Goal: Task Accomplishment & Management: Manage account settings

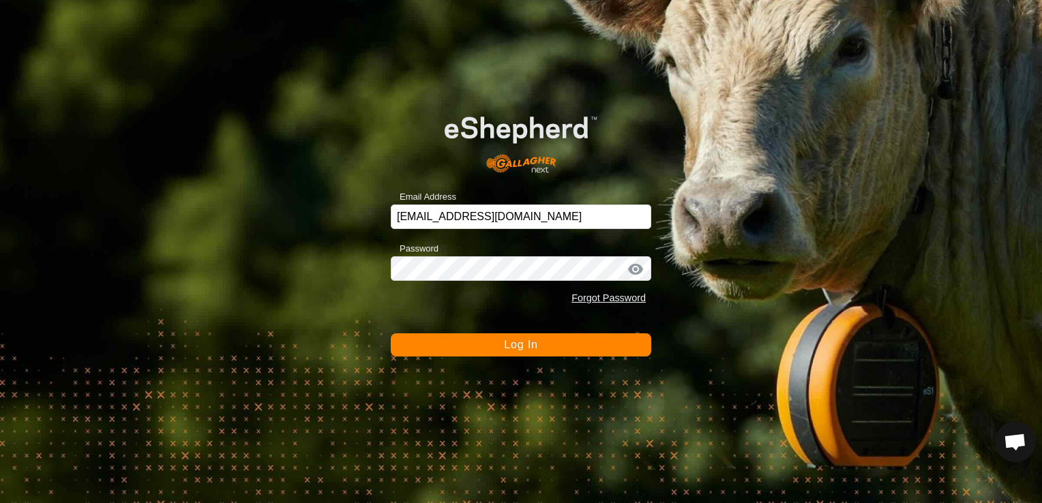
click at [497, 342] on button "Log In" at bounding box center [521, 345] width 261 height 23
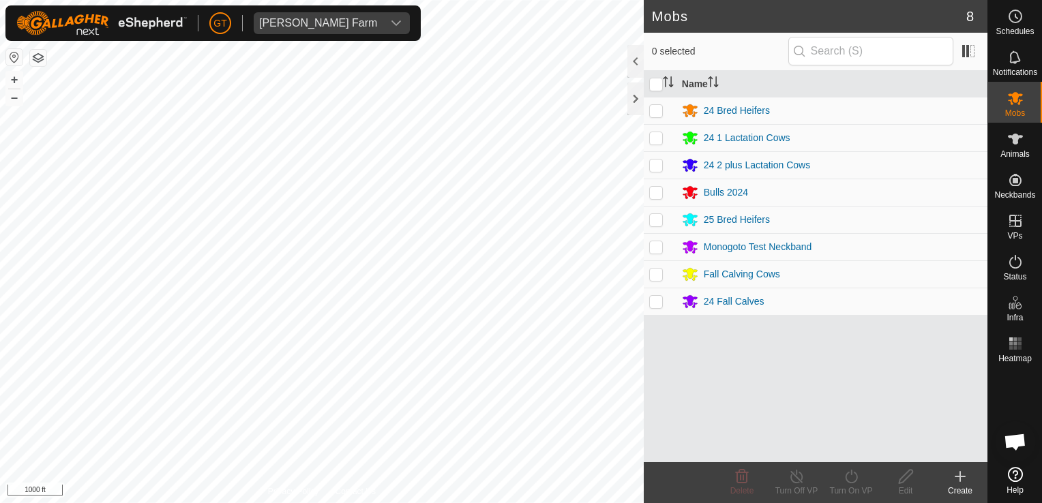
click at [710, 458] on div "Mobs 8 0 selected Name 24 Bred Heifers 24 1 Lactation Cows 24 2 plus Lactation …" at bounding box center [494, 251] width 988 height 503
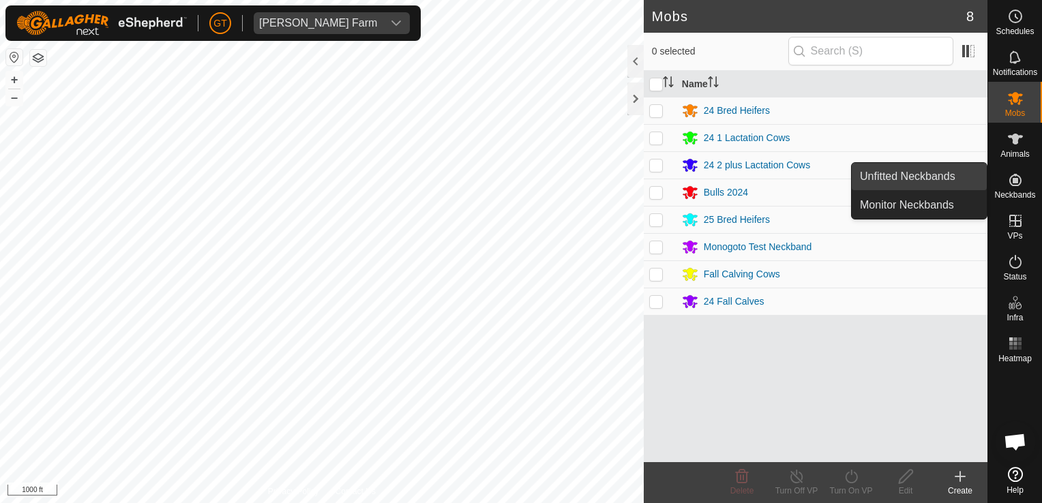
click at [919, 172] on link "Unfitted Neckbands" at bounding box center [919, 176] width 135 height 27
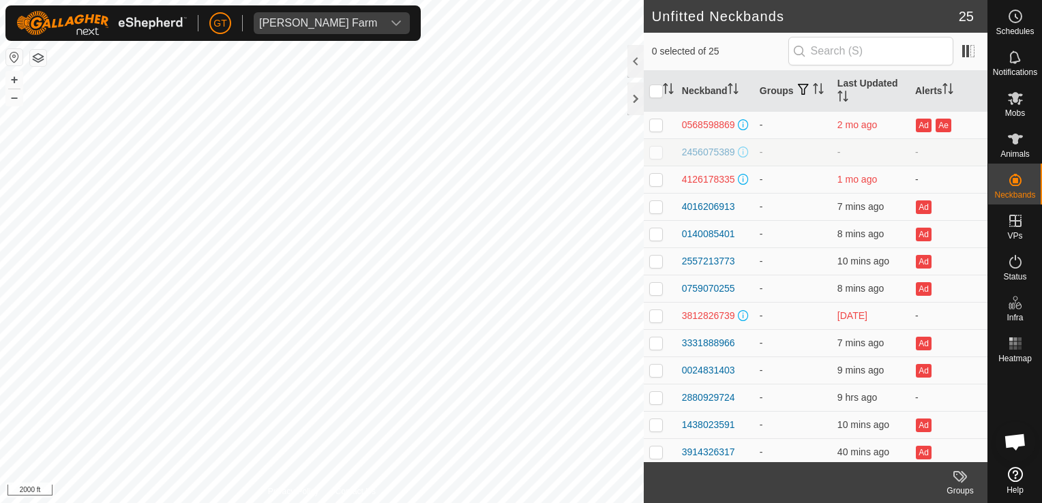
click at [0, 113] on html "GT Thoren Farm Schedules Notifications Mobs Animals Neckbands VPs Status Infra …" at bounding box center [521, 251] width 1042 height 503
click at [292, 498] on div "Privacy Policy Contact Us 708 2930537257 24 Bred Heifers 2025-08-13 EL N 4-VP00…" at bounding box center [322, 251] width 644 height 503
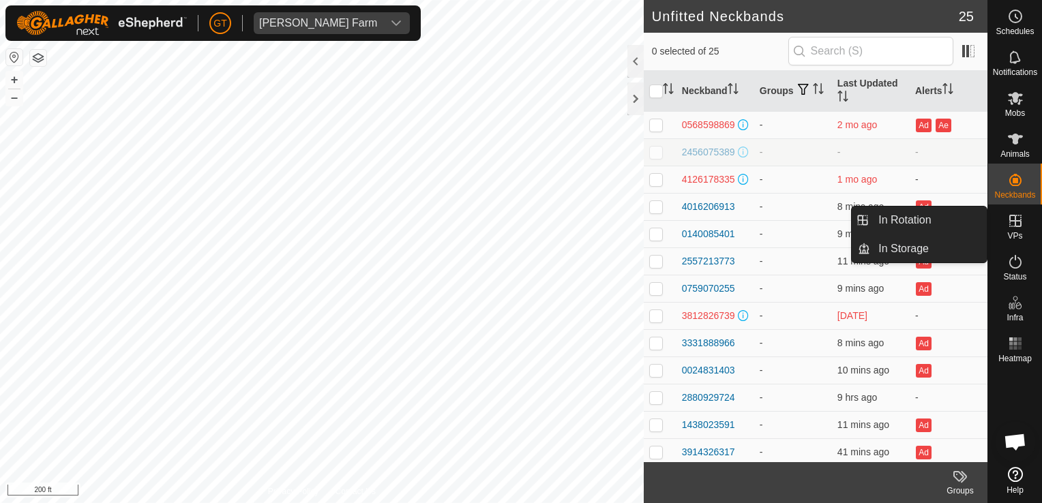
click at [1012, 230] on es-virtualpaddocks-svg-icon at bounding box center [1016, 221] width 25 height 22
click at [1012, 221] on icon at bounding box center [1016, 221] width 12 height 12
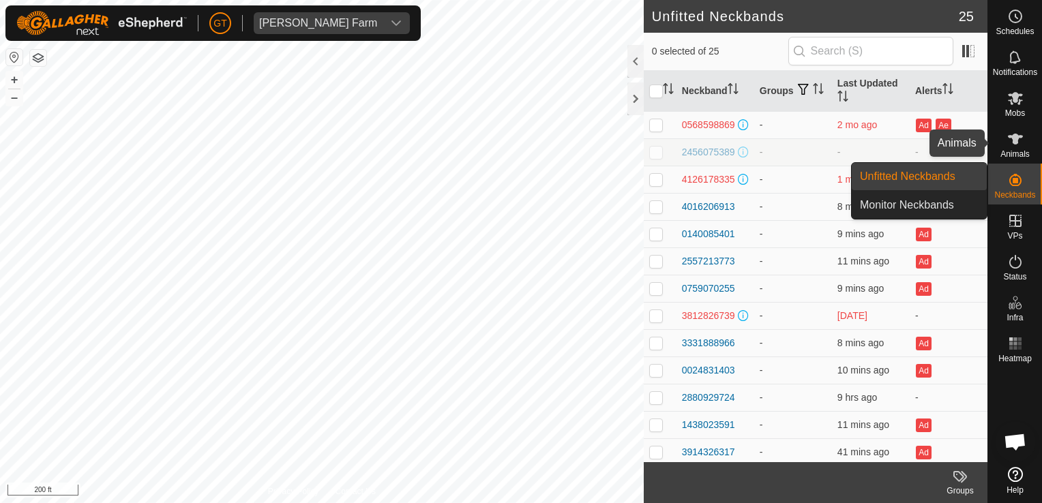
click at [1022, 140] on icon at bounding box center [1016, 139] width 16 height 16
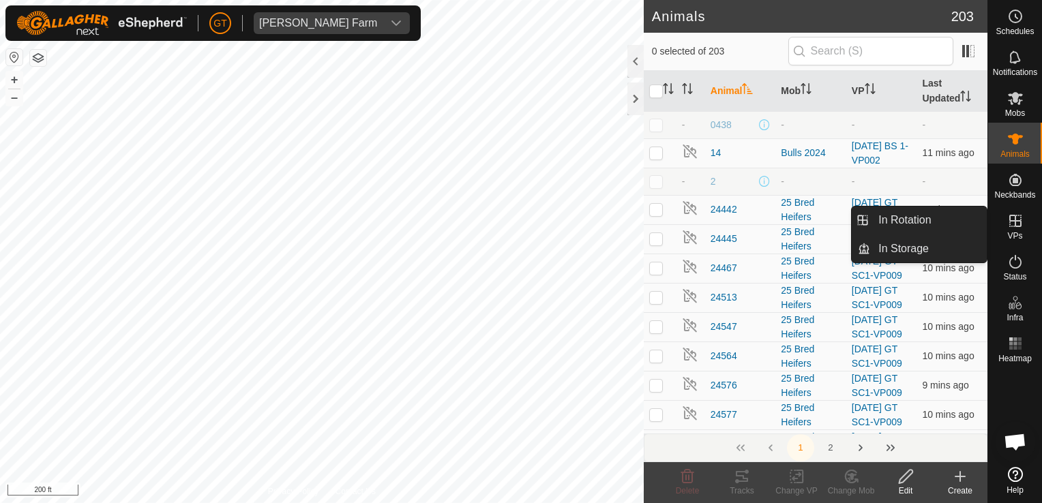
click at [1012, 220] on icon at bounding box center [1016, 221] width 16 height 16
click at [948, 209] on link "In Rotation" at bounding box center [929, 220] width 117 height 27
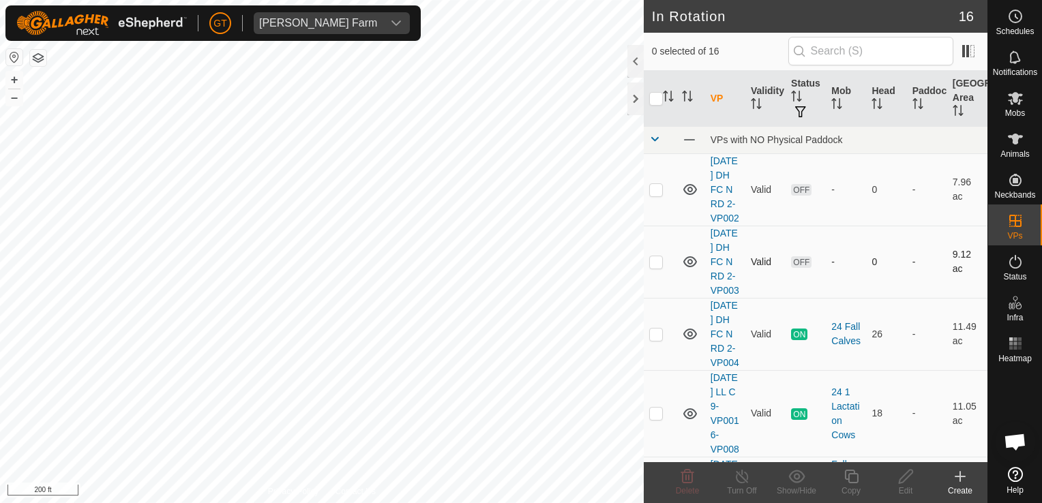
checkbox input "true"
click at [851, 471] on icon at bounding box center [852, 477] width 14 height 14
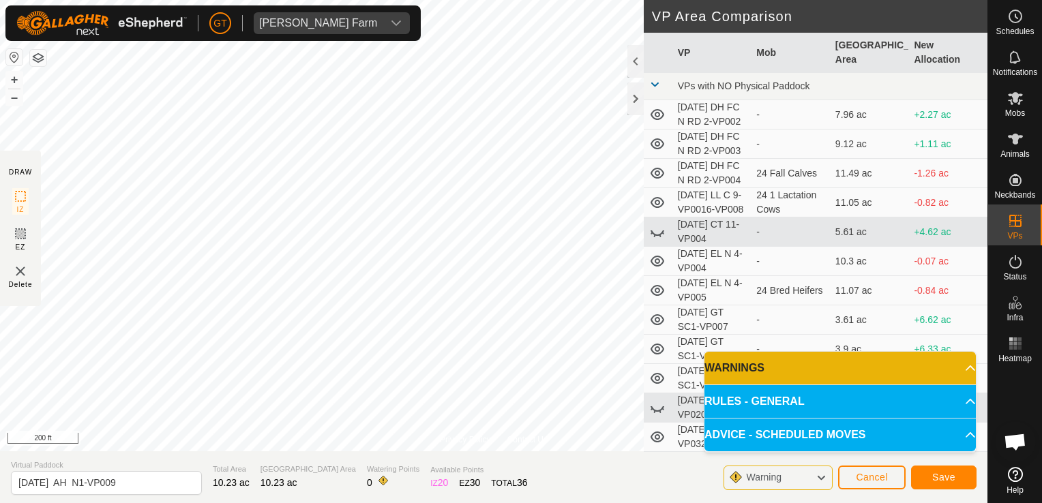
click at [966, 367] on p-accordion-header "WARNINGS" at bounding box center [841, 368] width 272 height 33
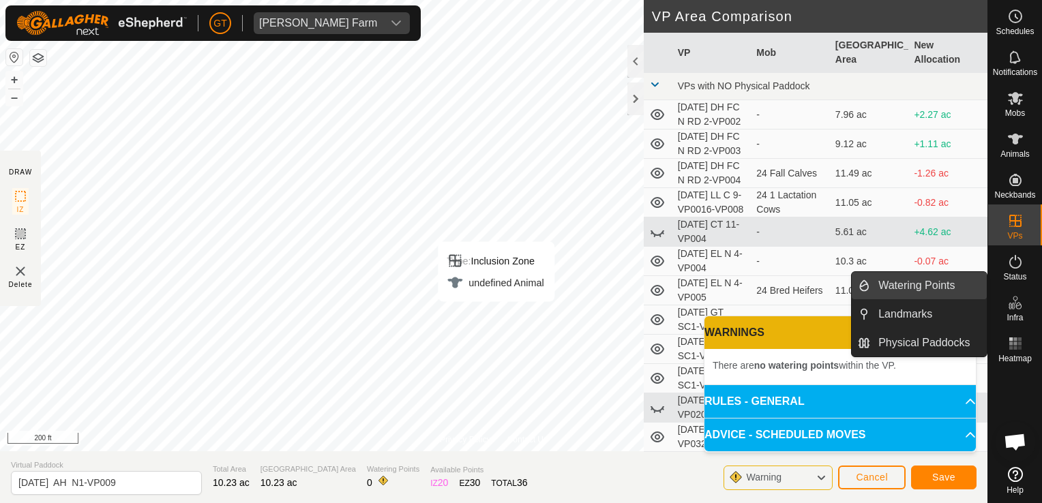
click at [932, 289] on link "Watering Points" at bounding box center [929, 285] width 117 height 27
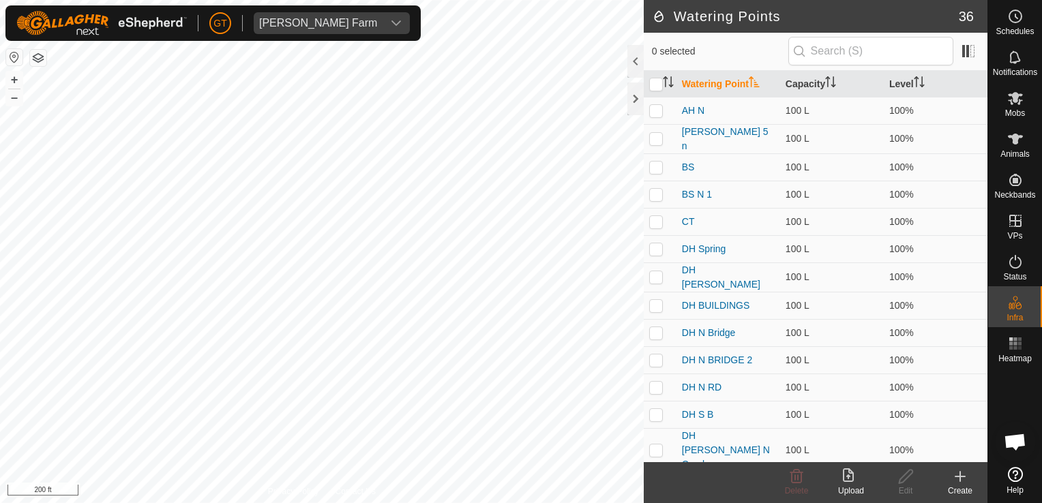
click at [961, 473] on icon at bounding box center [961, 477] width 0 height 10
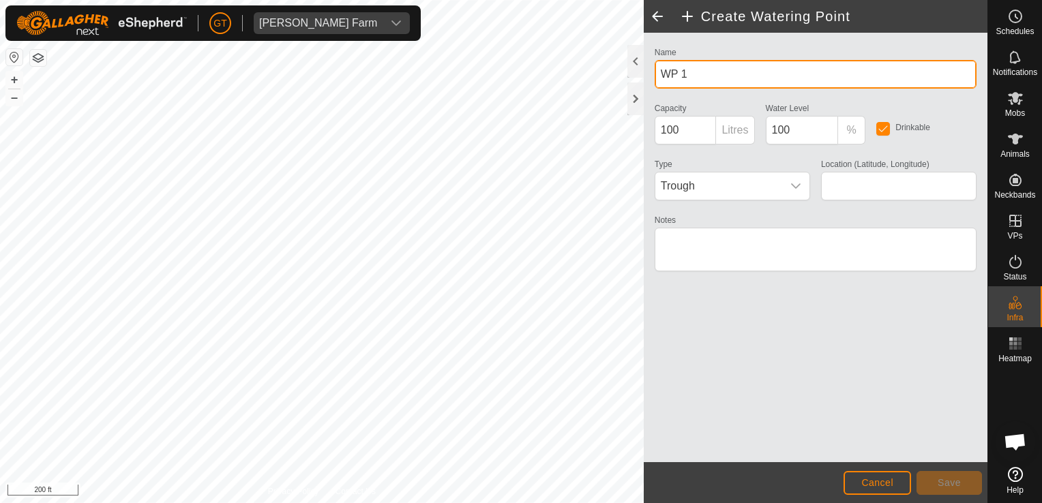
click at [727, 81] on input "WP 1" at bounding box center [816, 74] width 322 height 29
type input "WP 1AH N 1"
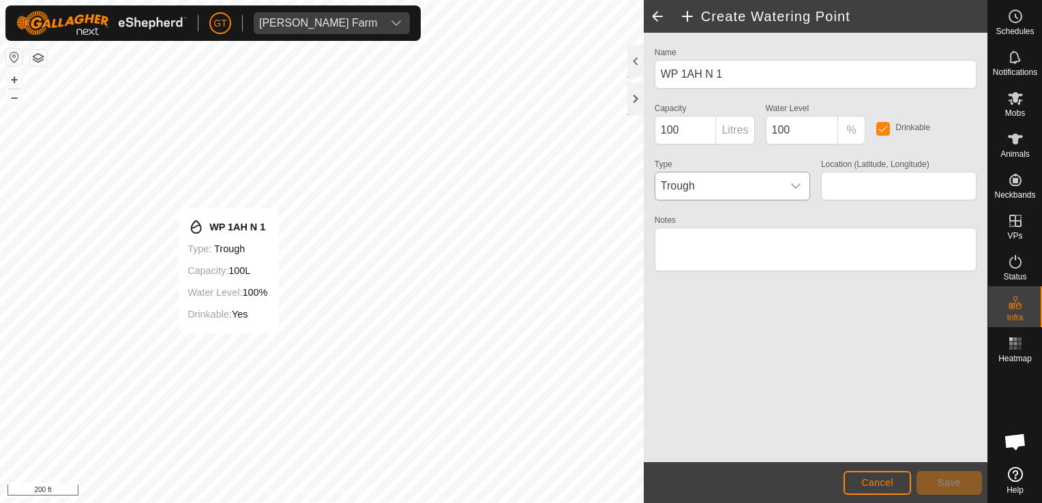
type input "42.274248, -90.075641"
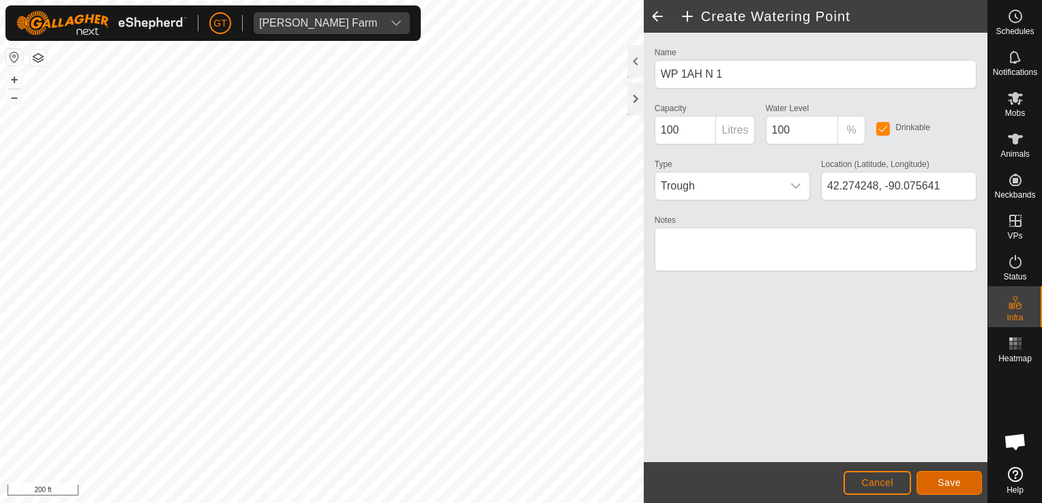
click at [977, 482] on button "Save" at bounding box center [949, 483] width 65 height 24
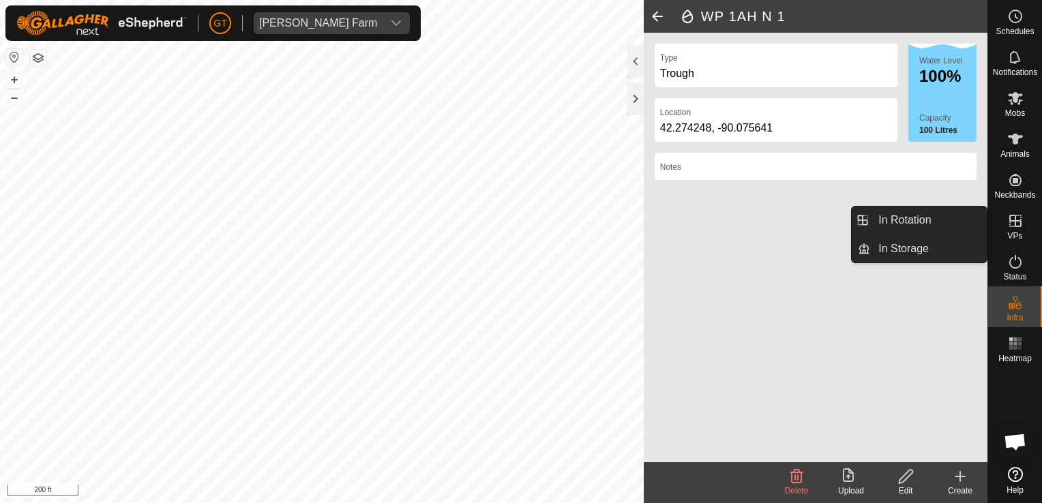
click at [1010, 217] on icon at bounding box center [1016, 221] width 12 height 12
click at [970, 220] on link "In Rotation" at bounding box center [929, 220] width 117 height 27
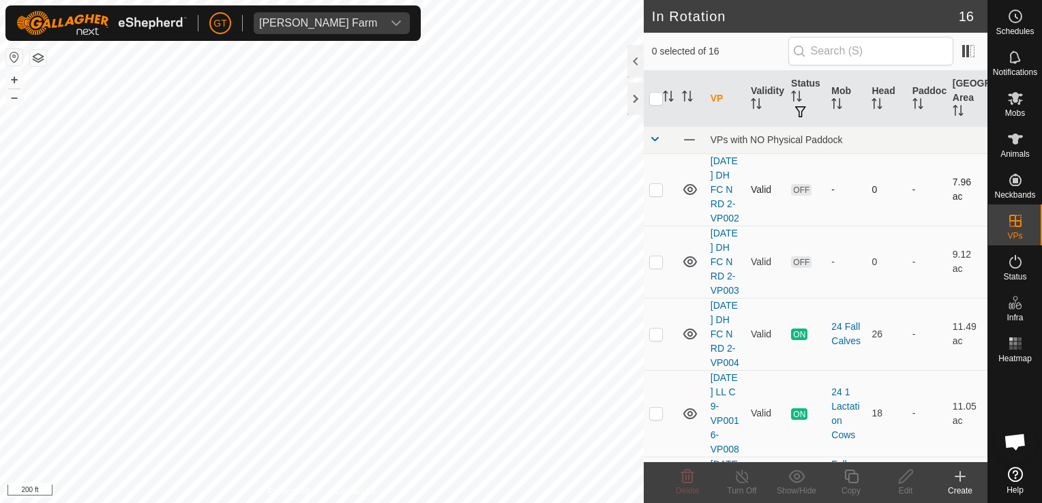
checkbox input "true"
click at [852, 472] on icon at bounding box center [851, 477] width 17 height 16
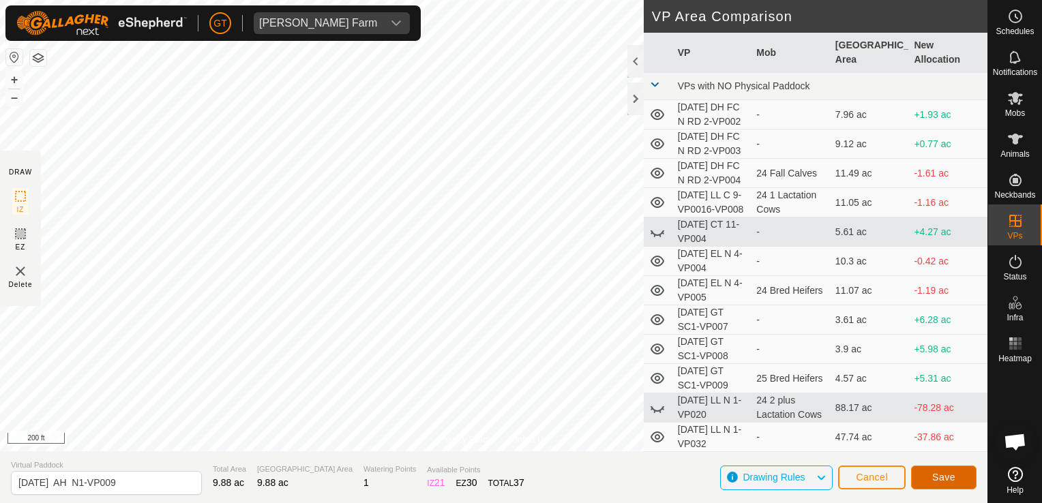
click at [936, 473] on span "Save" at bounding box center [944, 477] width 23 height 11
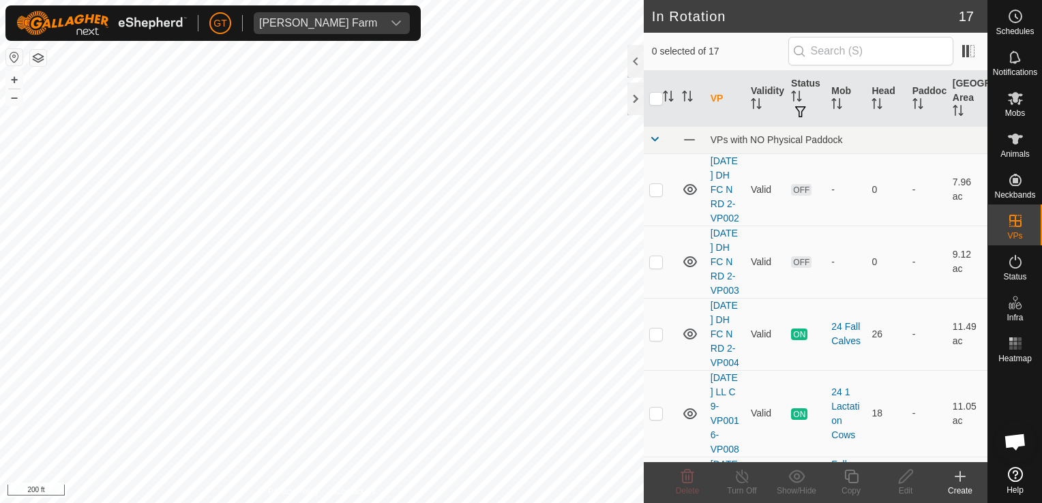
click at [659, 503] on html "GT Thoren Farm Schedules Notifications Mobs Animals Neckbands VPs Status Infra …" at bounding box center [521, 251] width 1042 height 503
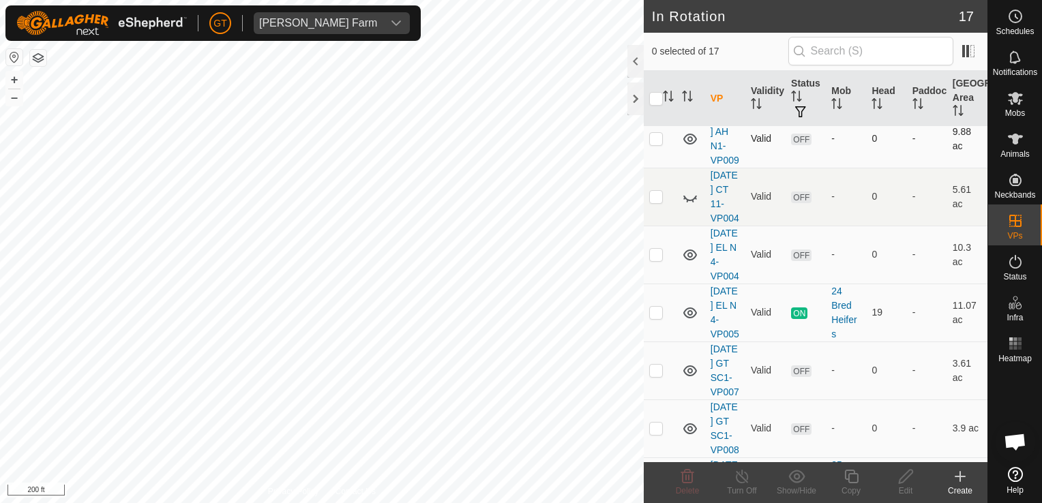
scroll to position [409, 0]
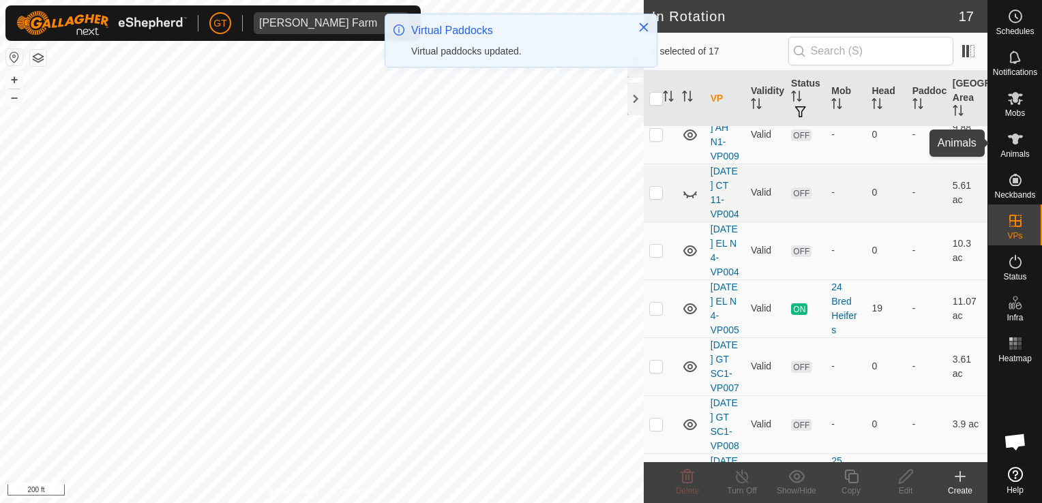
click at [1017, 141] on icon at bounding box center [1015, 139] width 15 height 11
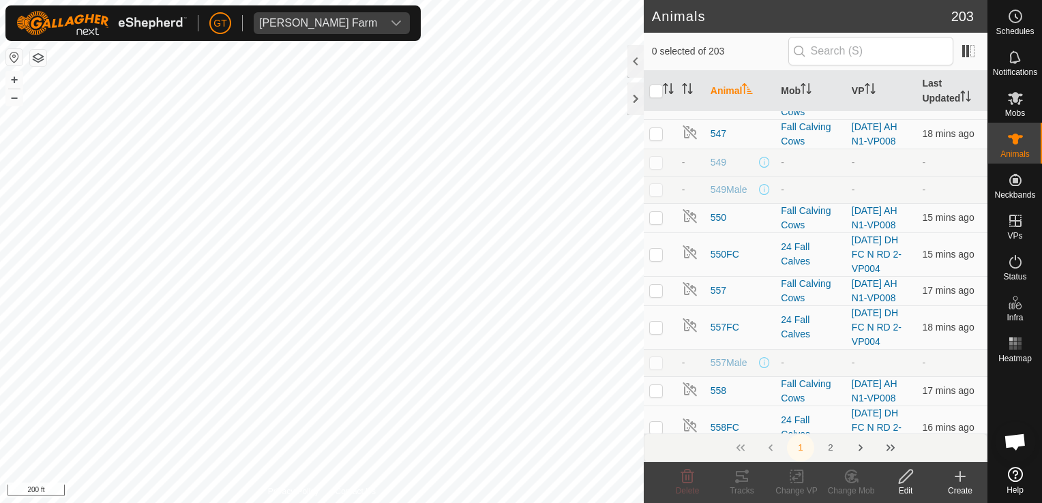
scroll to position [1774, 0]
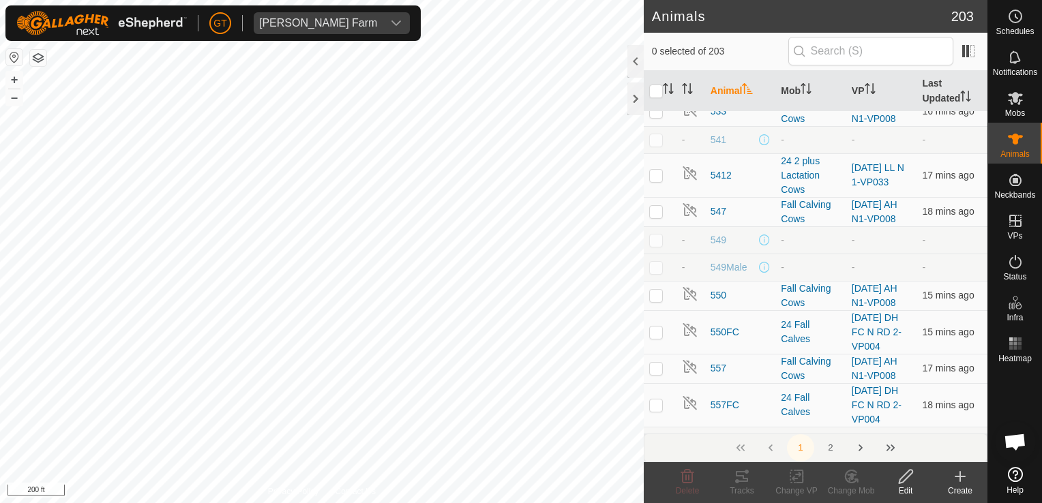
checkbox input "false"
click at [1023, 94] on es-mob-svg-icon at bounding box center [1016, 98] width 25 height 22
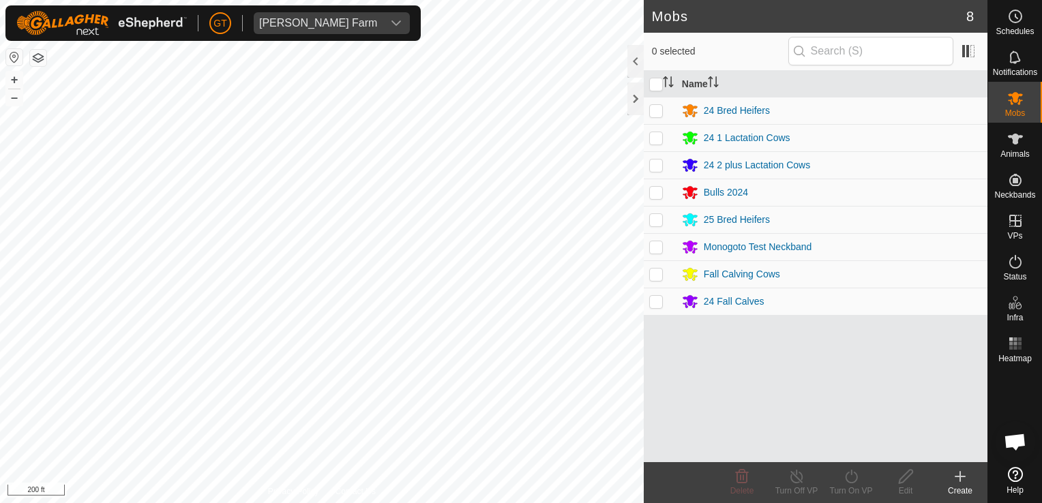
click at [655, 277] on p-checkbox at bounding box center [656, 274] width 14 height 11
checkbox input "true"
click at [843, 476] on icon at bounding box center [851, 477] width 17 height 16
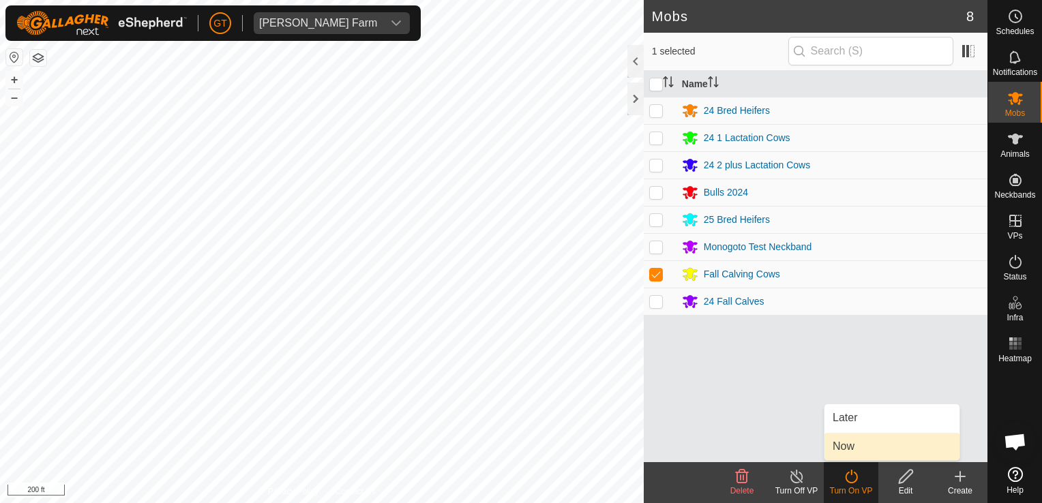
click at [865, 445] on link "Now" at bounding box center [892, 446] width 135 height 27
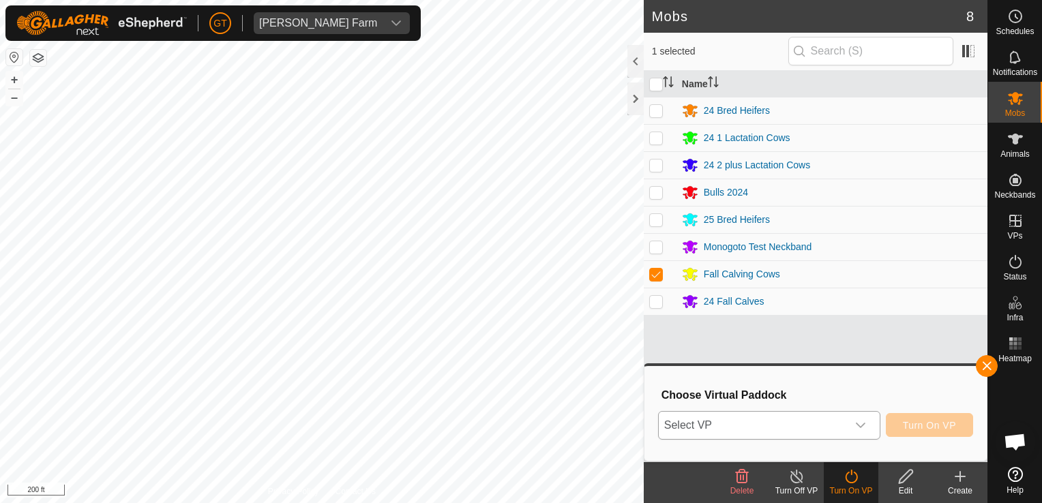
click at [862, 423] on icon "dropdown trigger" at bounding box center [861, 425] width 11 height 11
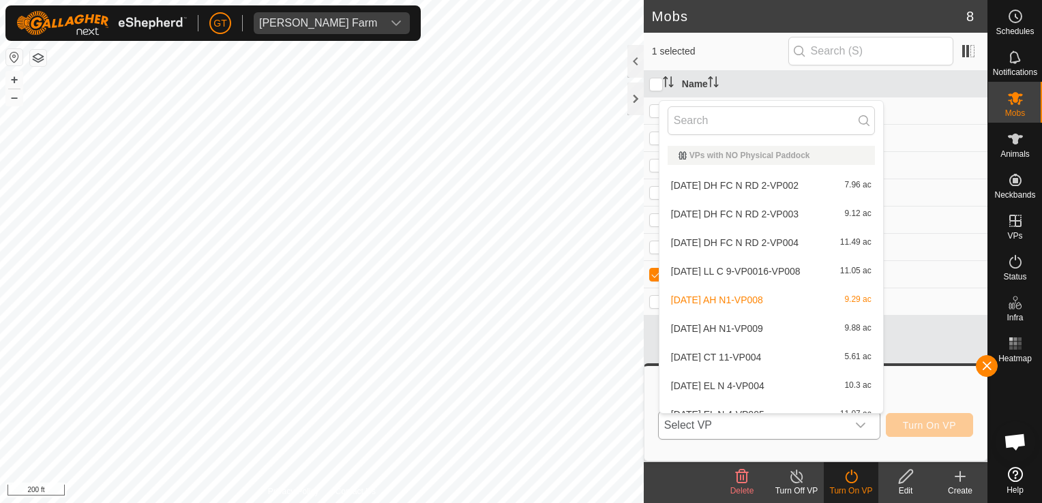
click at [756, 330] on li "2025-08-13 AH N1-VP009 9.88 ac" at bounding box center [772, 328] width 224 height 27
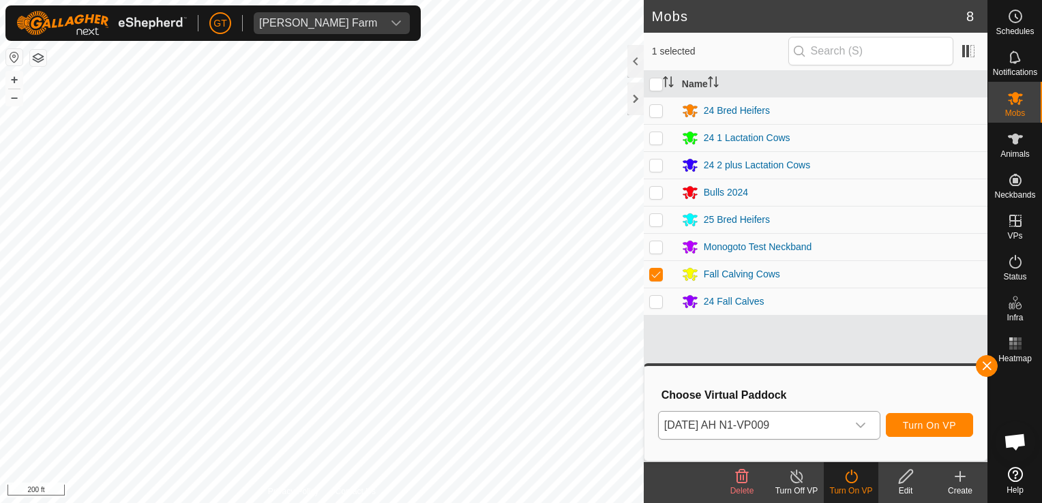
click at [862, 424] on icon "dropdown trigger" at bounding box center [861, 425] width 11 height 11
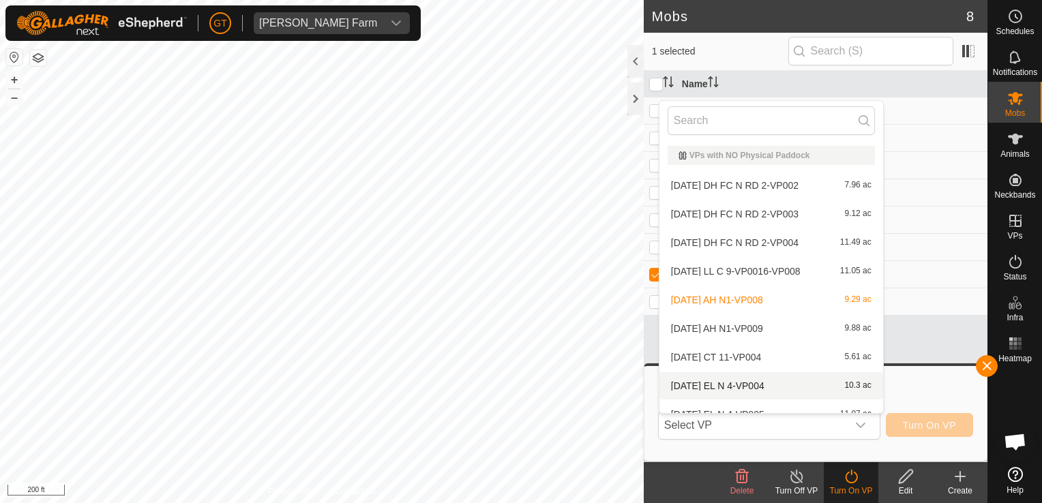
scroll to position [15, 0]
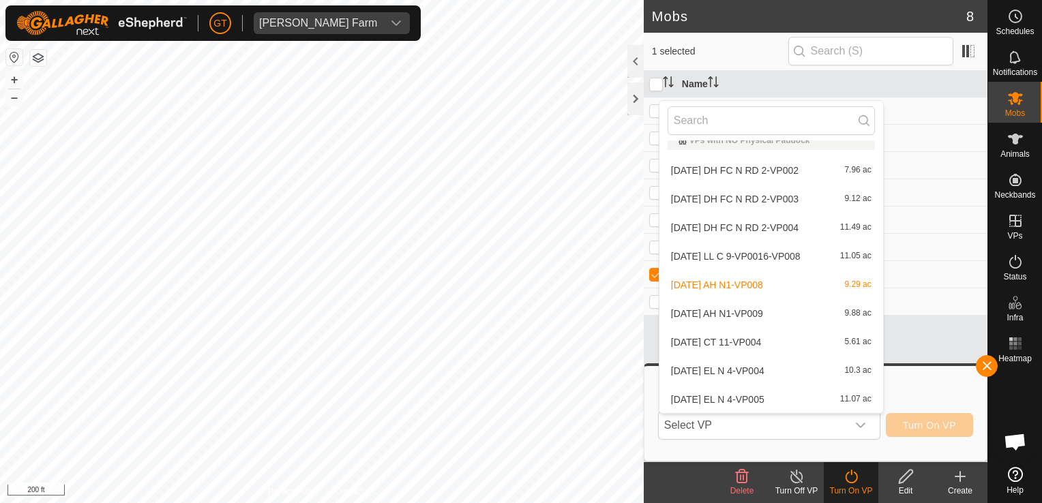
click at [791, 309] on li "2025-08-13 AH N1-VP009 9.88 ac" at bounding box center [772, 313] width 224 height 27
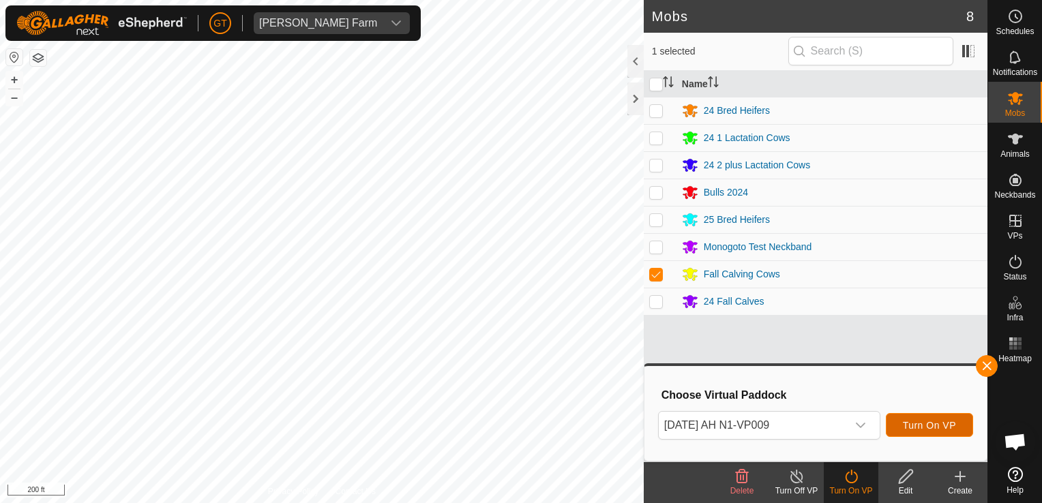
click at [951, 427] on span "Turn On VP" at bounding box center [929, 425] width 53 height 11
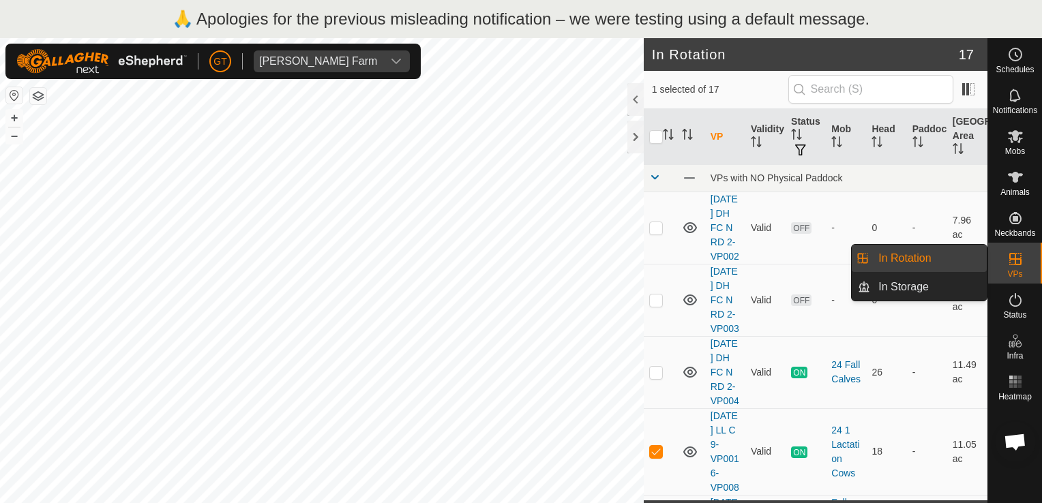
click at [1015, 255] on icon at bounding box center [1016, 259] width 12 height 12
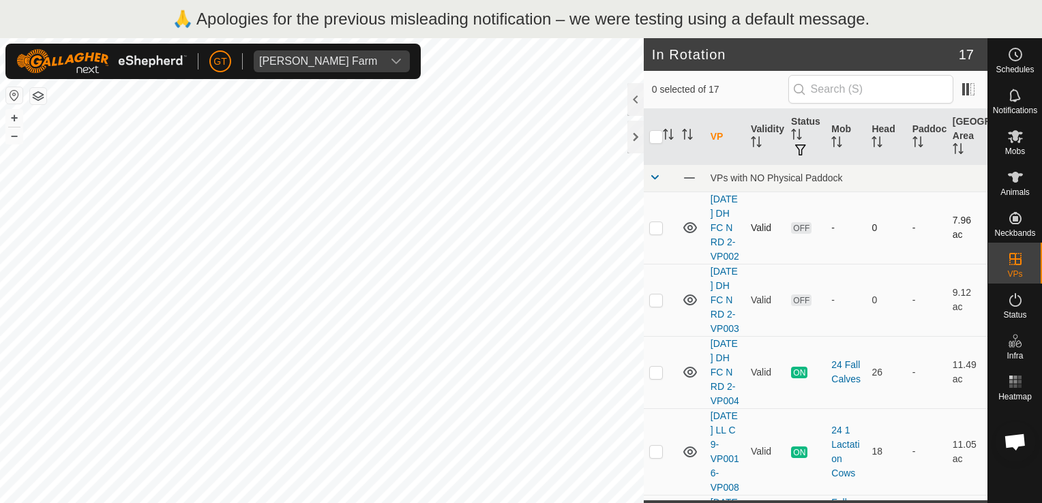
checkbox input "true"
checkbox input "false"
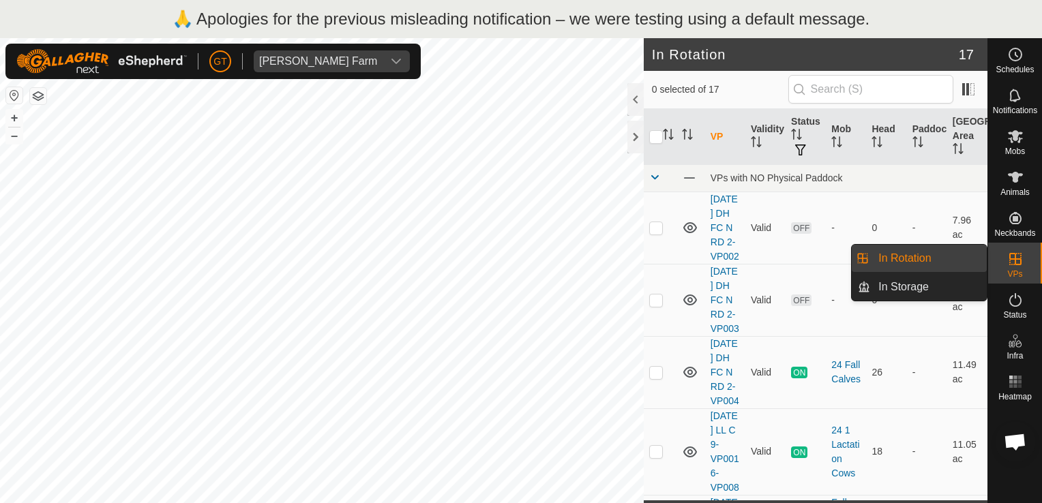
click at [1019, 253] on icon at bounding box center [1016, 259] width 16 height 16
click at [950, 258] on link "In Rotation" at bounding box center [929, 258] width 117 height 27
click at [922, 257] on link "In Rotation" at bounding box center [929, 258] width 117 height 27
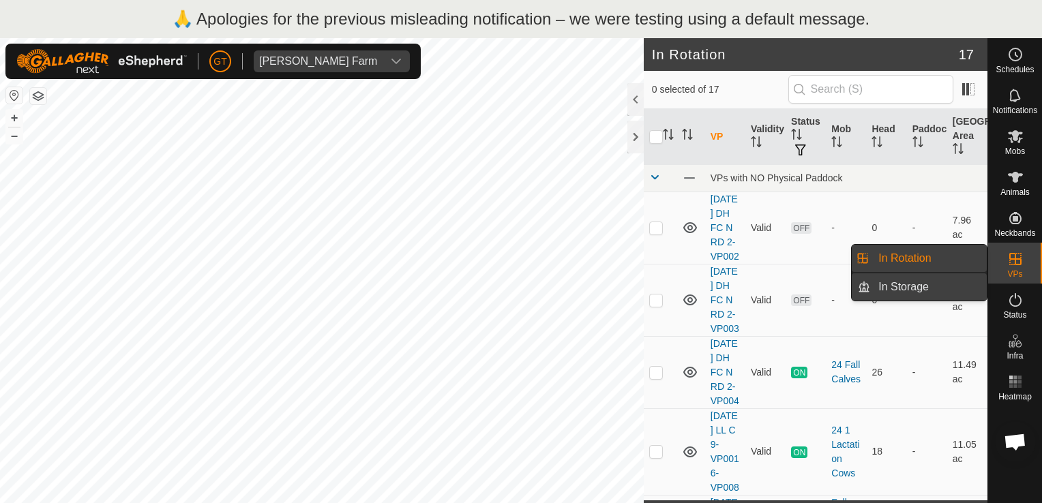
click at [916, 282] on link "In Storage" at bounding box center [929, 287] width 117 height 27
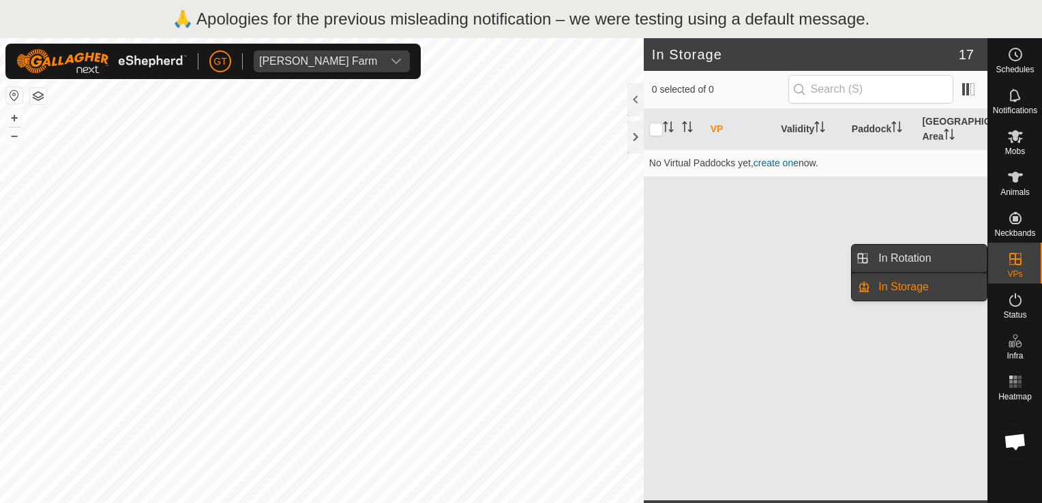
click at [908, 251] on link "In Rotation" at bounding box center [929, 258] width 117 height 27
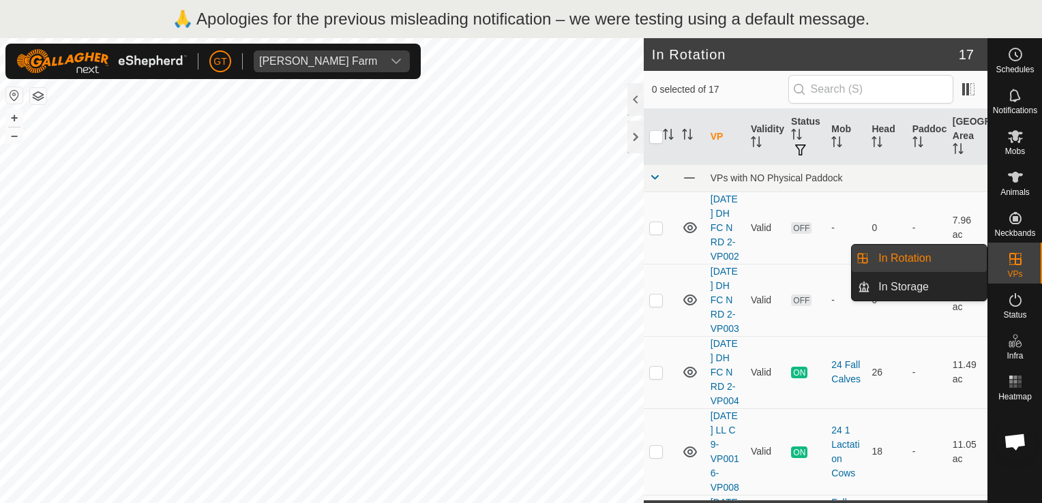
click at [907, 256] on link "In Rotation" at bounding box center [929, 258] width 117 height 27
click at [1017, 267] on es-virtualpaddocks-svg-icon at bounding box center [1016, 259] width 25 height 22
click at [908, 252] on link "In Rotation" at bounding box center [929, 258] width 117 height 27
click at [905, 252] on link "In Rotation" at bounding box center [929, 258] width 117 height 27
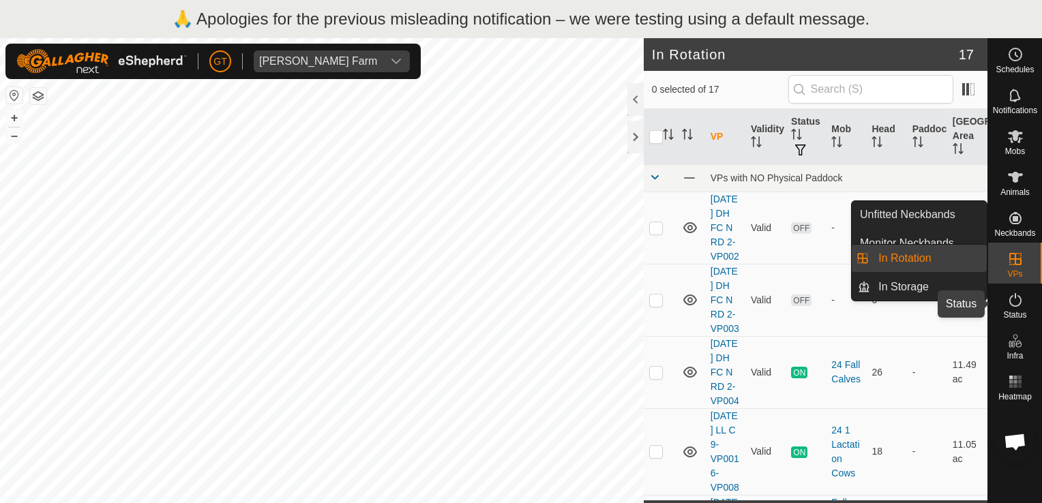
click at [1011, 307] on icon at bounding box center [1016, 300] width 16 height 16
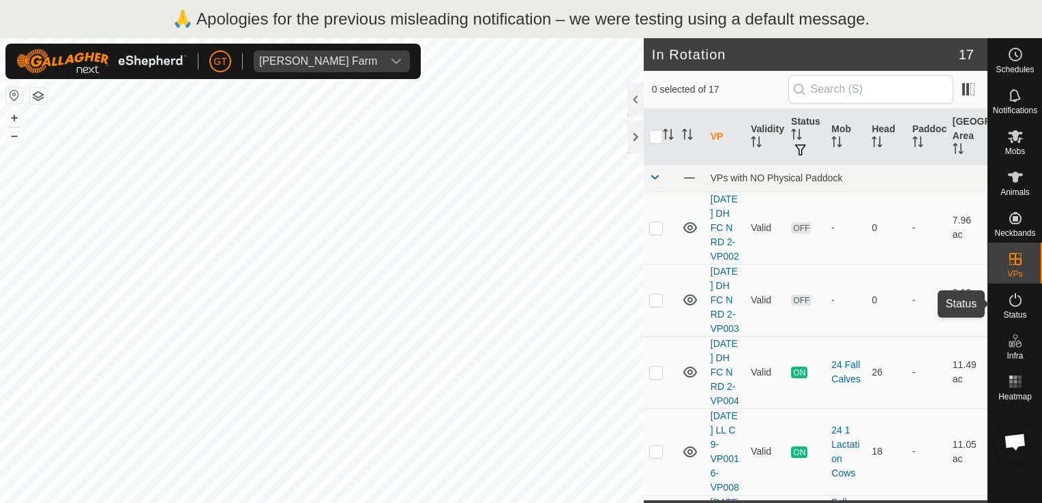
click at [1014, 291] on es-activation-svg-icon at bounding box center [1016, 300] width 25 height 22
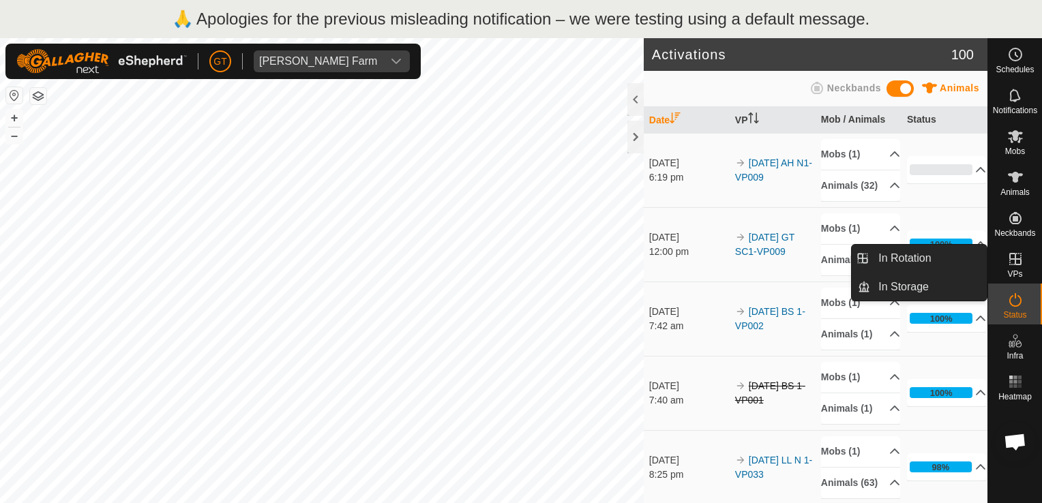
click at [1011, 255] on icon at bounding box center [1016, 259] width 16 height 16
click at [873, 254] on link "In Rotation" at bounding box center [929, 258] width 117 height 27
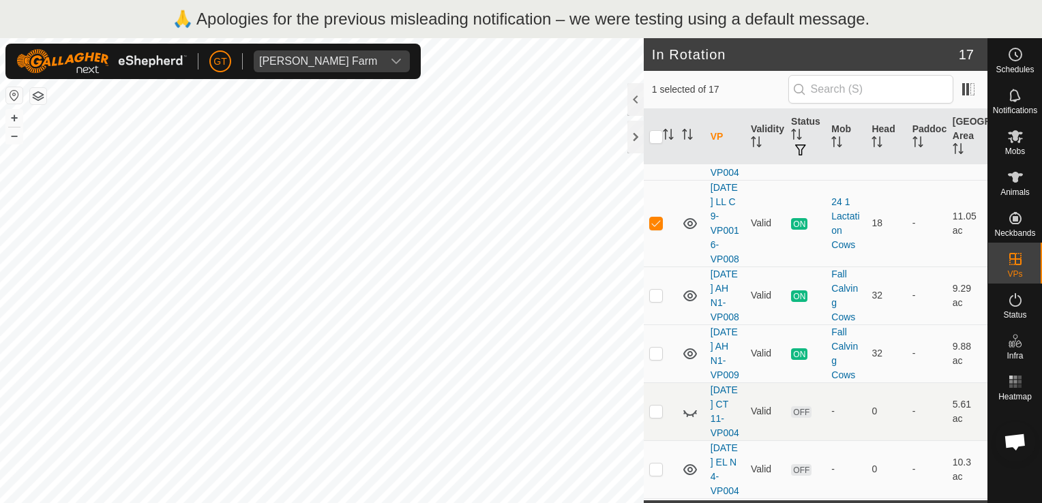
scroll to position [273, 0]
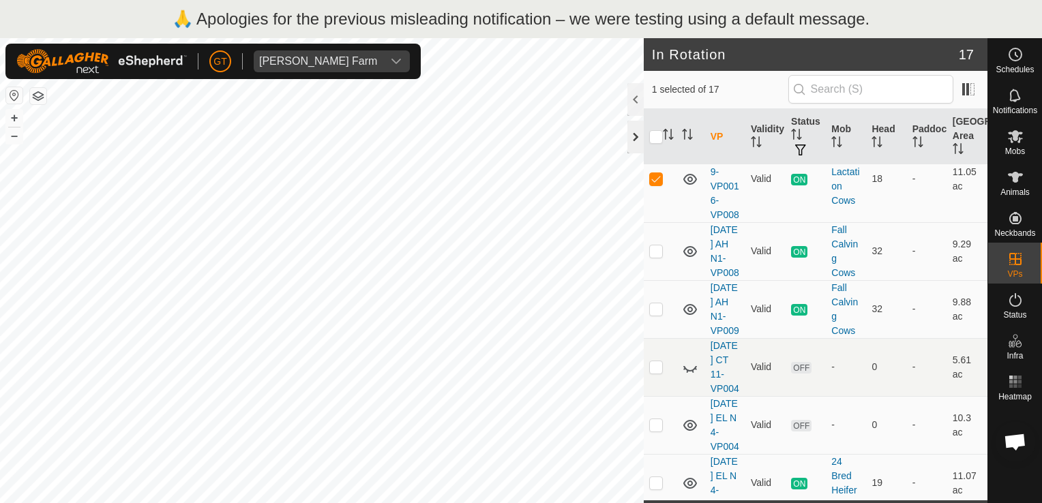
click at [638, 143] on div at bounding box center [636, 137] width 16 height 33
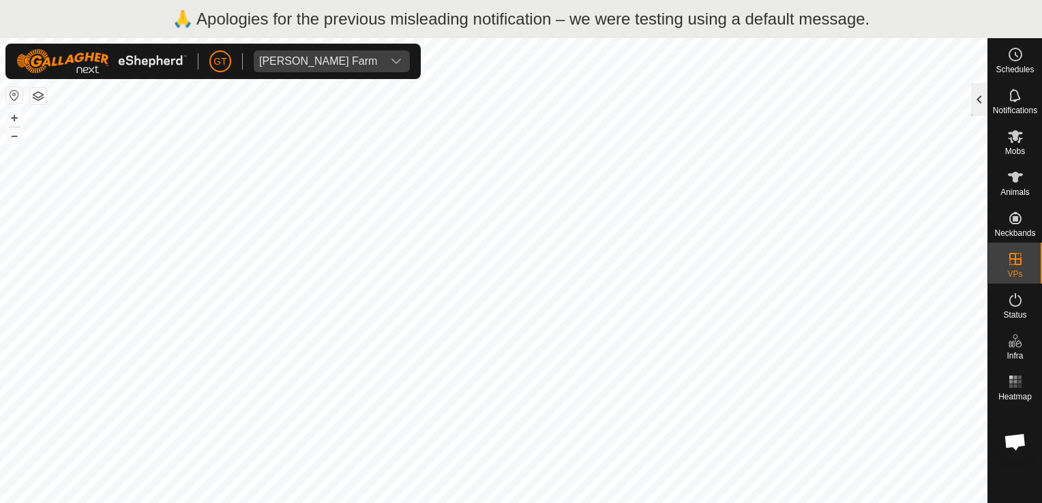
click at [978, 97] on div at bounding box center [980, 99] width 16 height 33
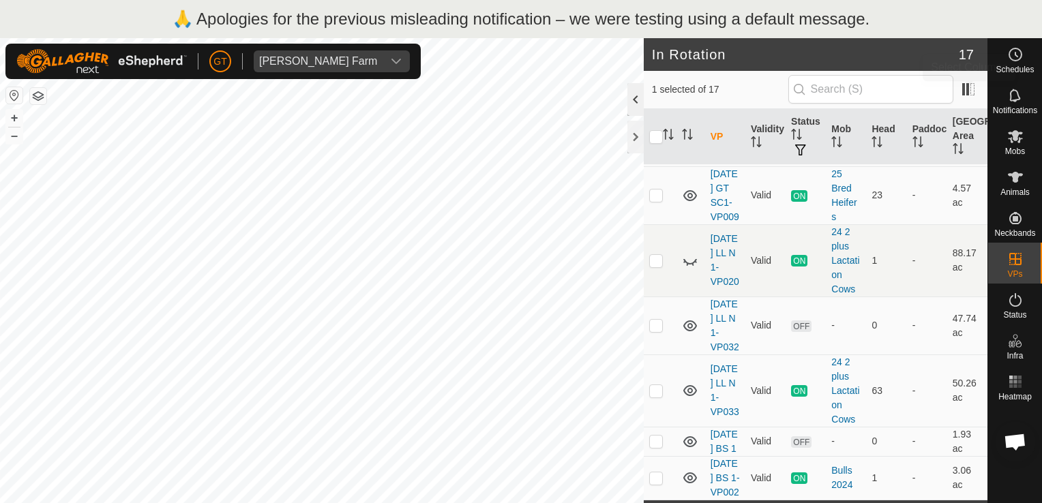
scroll to position [273, 0]
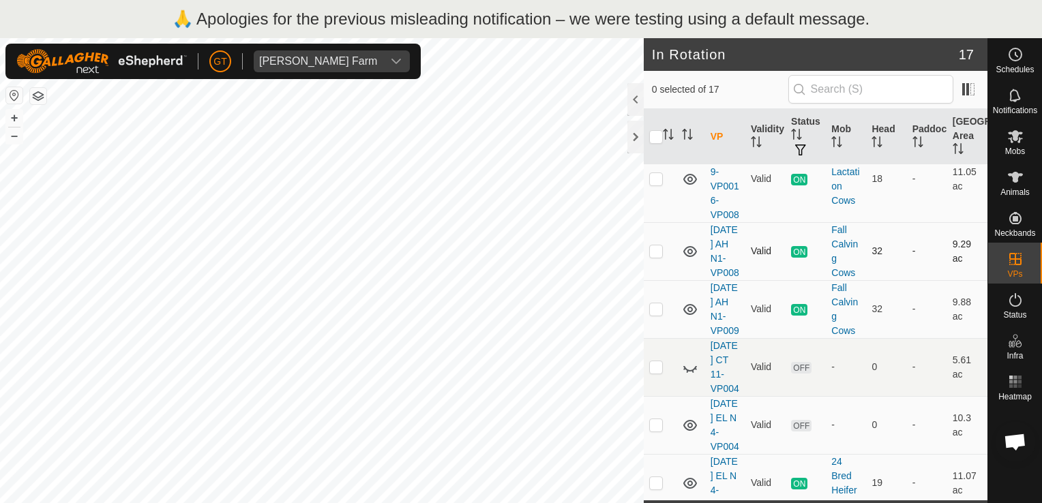
checkbox input "true"
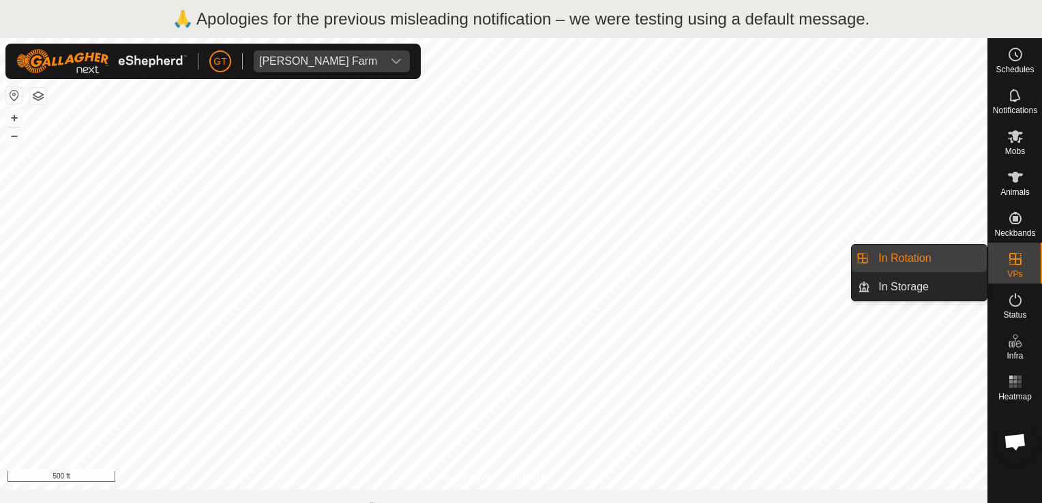
click at [1010, 256] on icon at bounding box center [1016, 259] width 12 height 12
click at [943, 258] on link "In Rotation" at bounding box center [929, 258] width 117 height 27
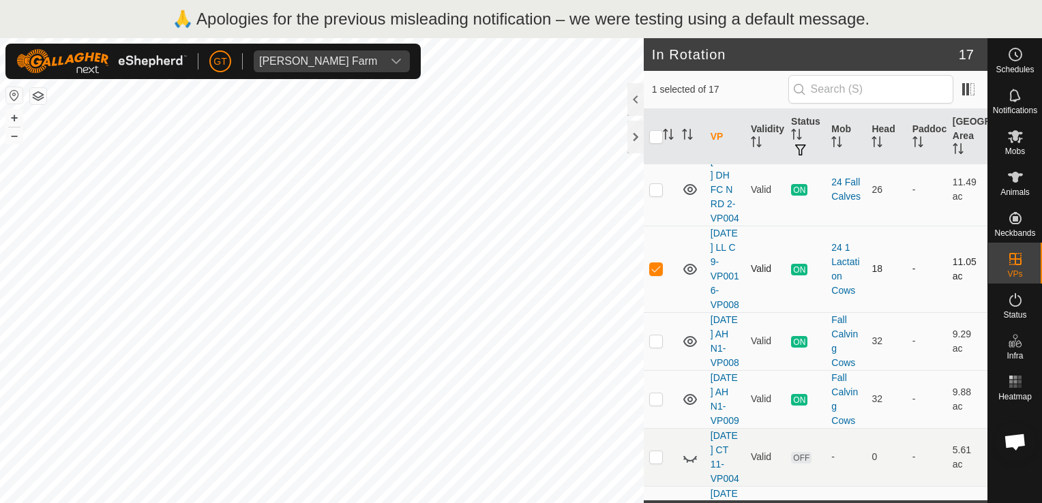
scroll to position [206, 0]
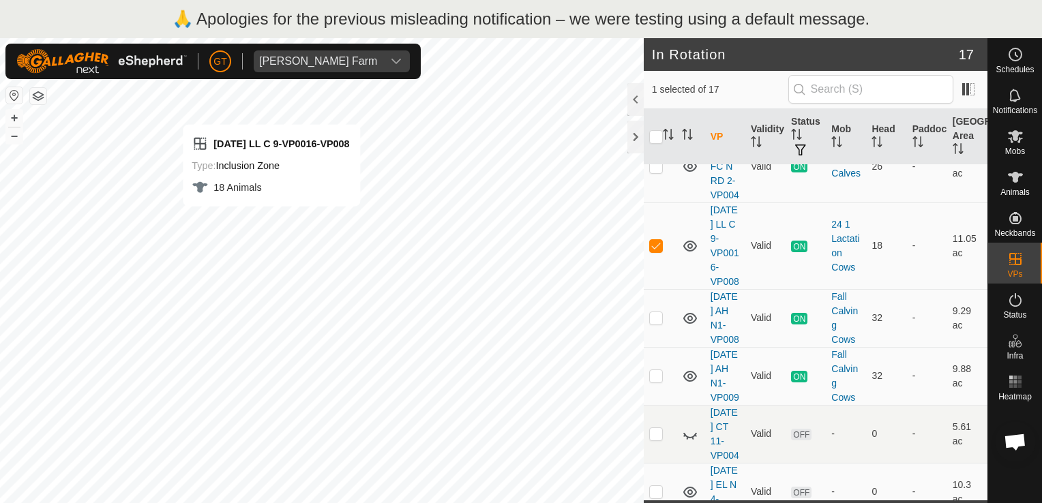
checkbox input "false"
